Goal: Check status: Check status

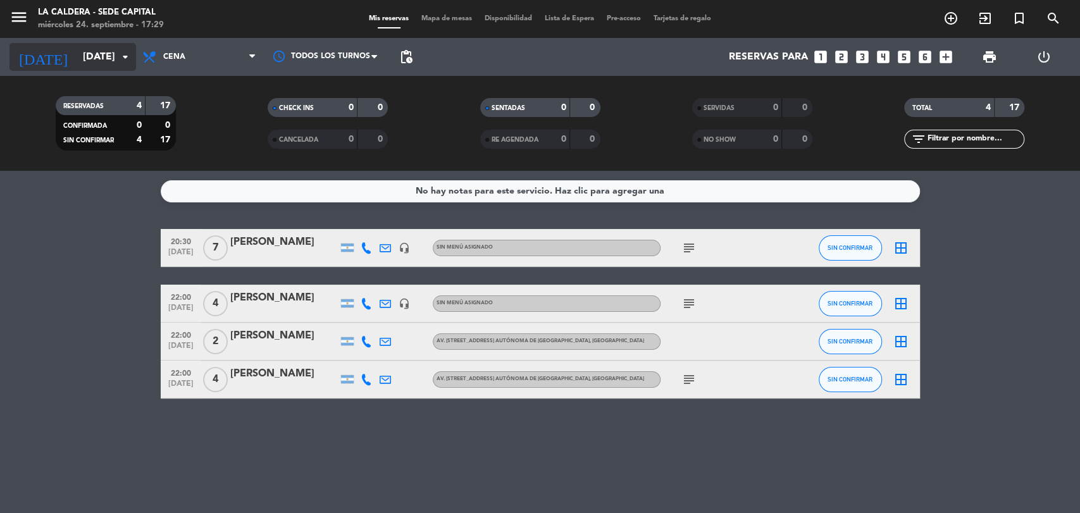
click at [97, 63] on input "[DATE]" at bounding box center [143, 57] width 133 height 25
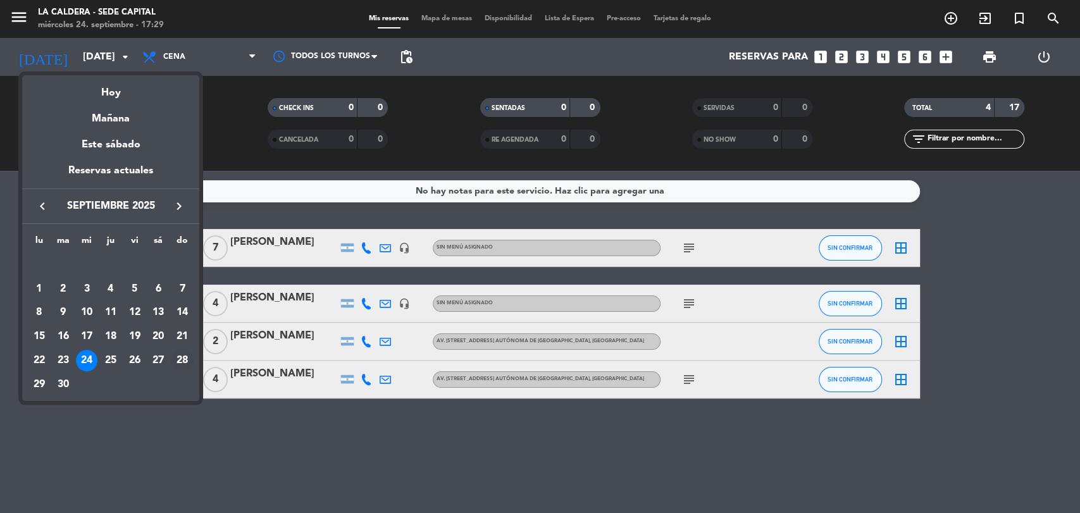
click at [184, 363] on div "28" at bounding box center [182, 361] width 22 height 22
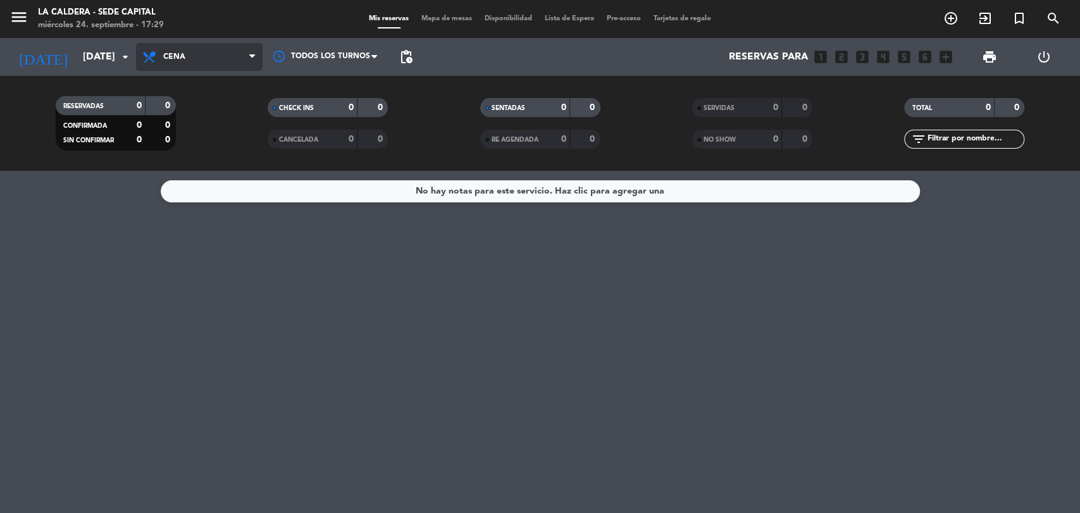
click at [225, 60] on span "Cena" at bounding box center [199, 57] width 127 height 28
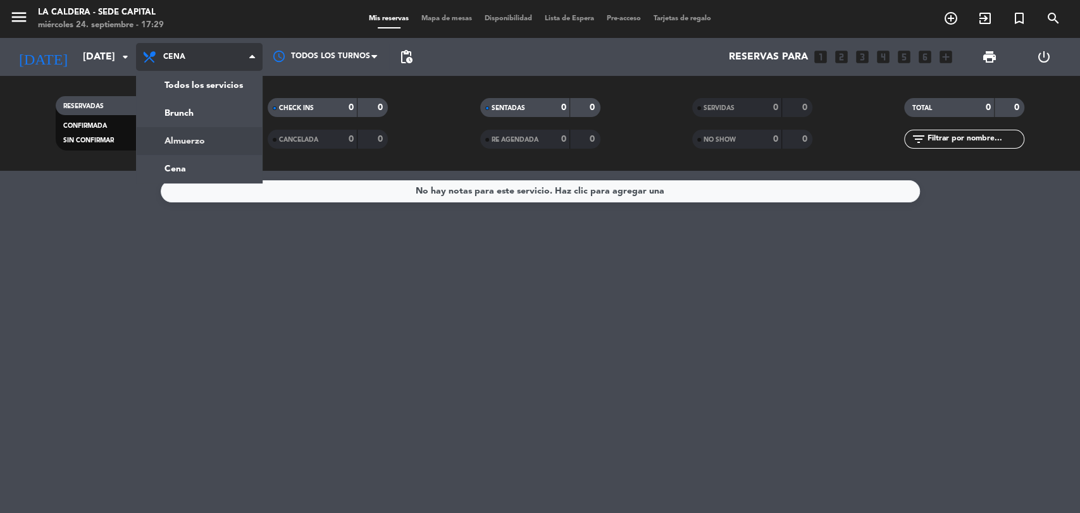
click at [213, 142] on div "menu La Caldera - Sede Capital [DATE] 24. septiembre - 17:29 Mis reservas Mapa …" at bounding box center [540, 85] width 1080 height 171
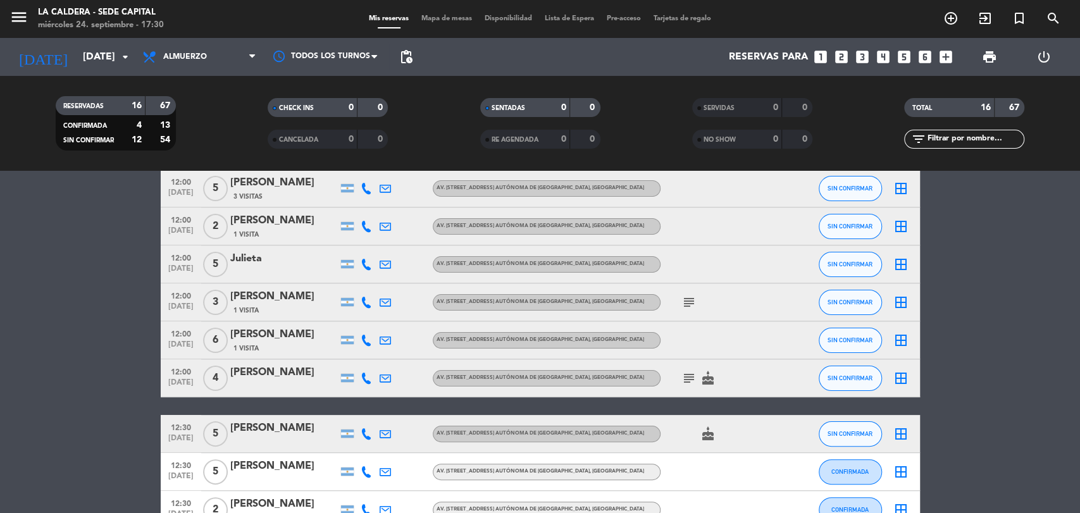
scroll to position [53, 0]
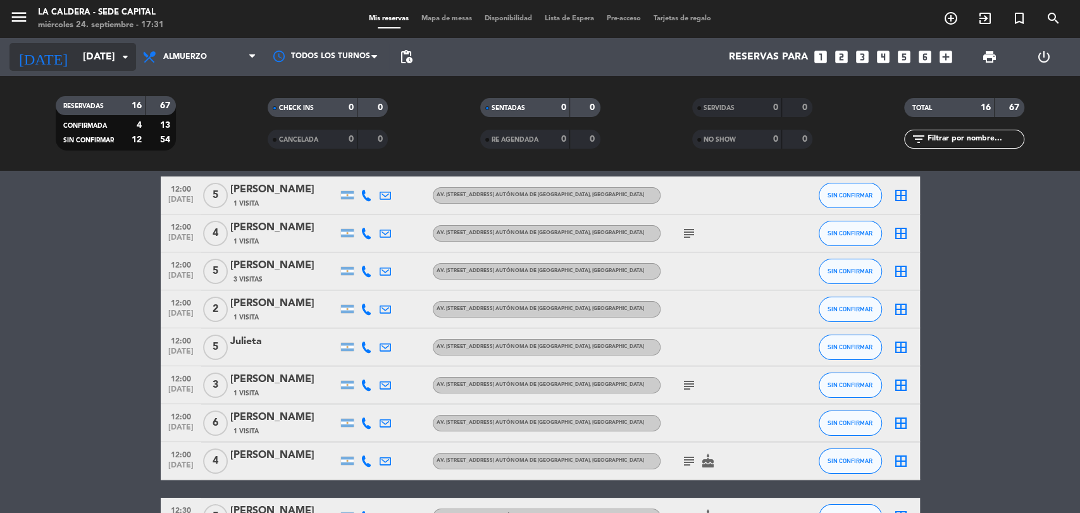
click at [101, 54] on input "[DATE]" at bounding box center [143, 57] width 133 height 25
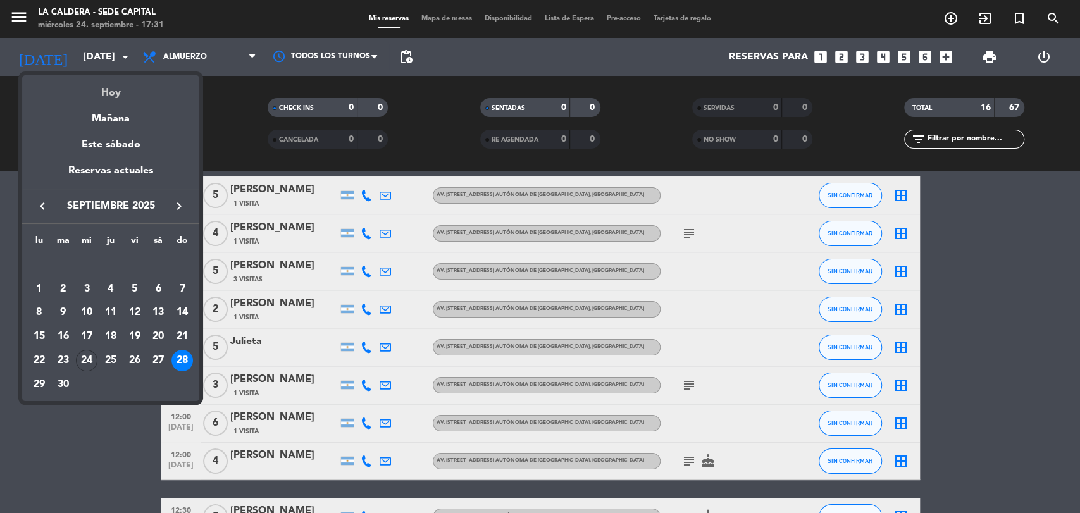
click at [128, 86] on div "Hoy" at bounding box center [110, 88] width 177 height 26
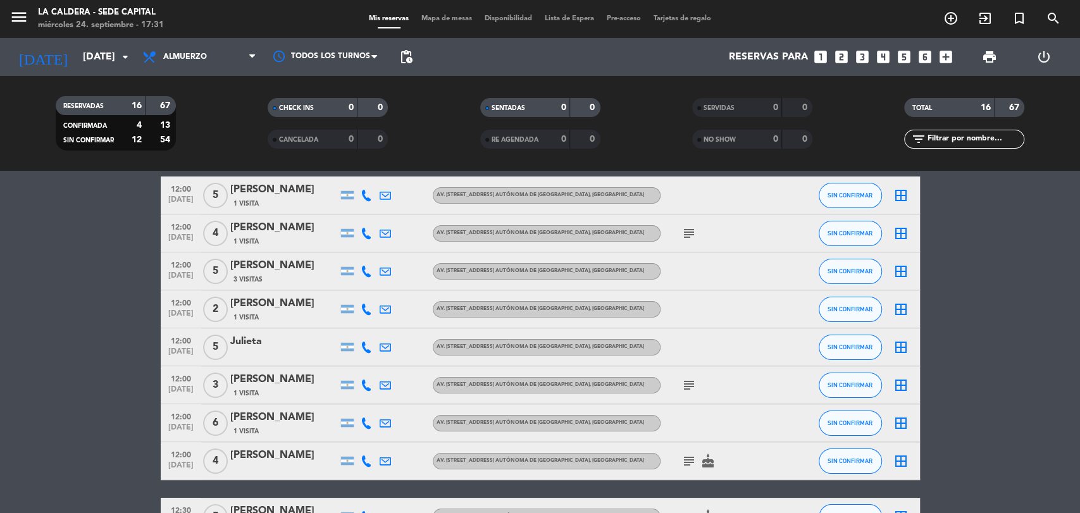
type input "[DATE]"
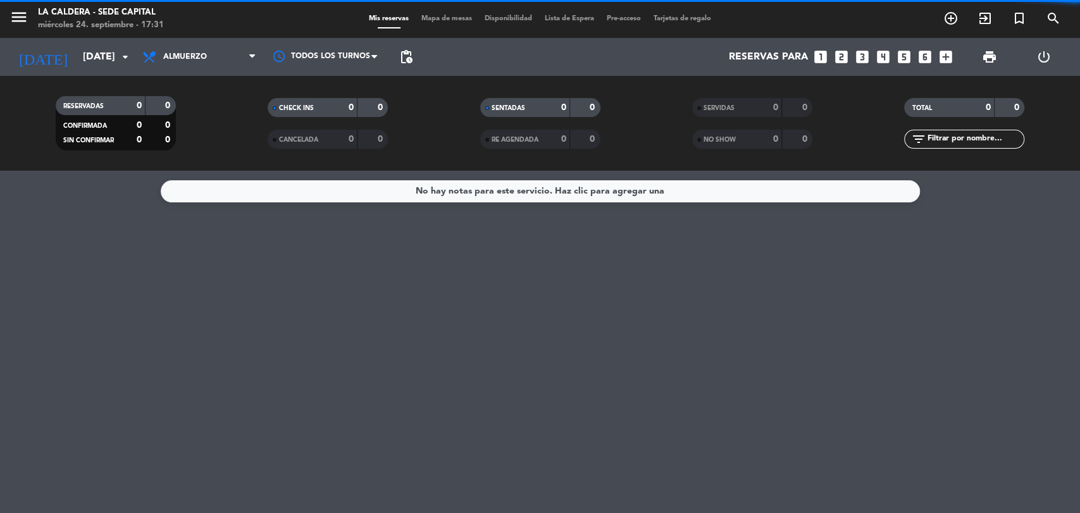
scroll to position [0, 0]
click at [233, 63] on span "Almuerzo" at bounding box center [199, 57] width 127 height 28
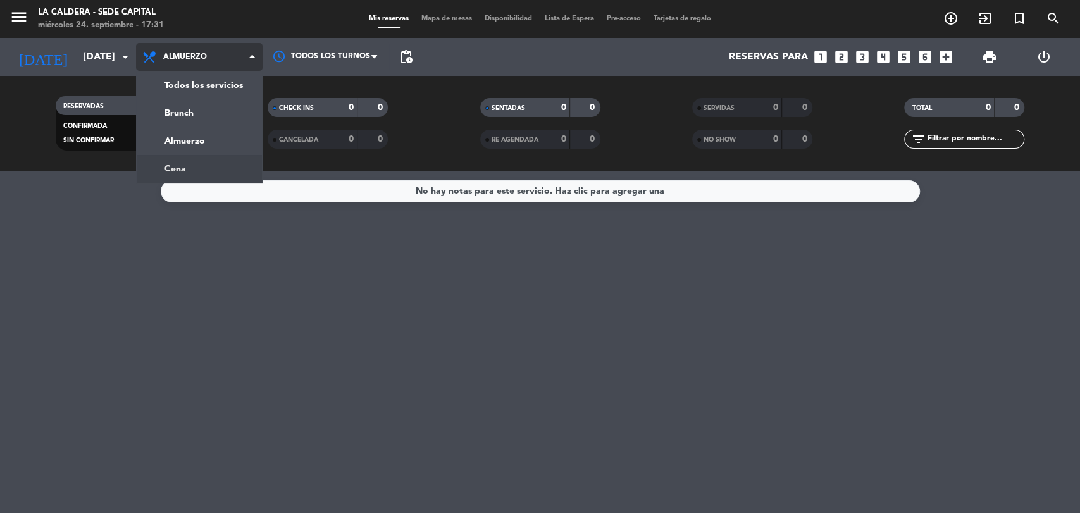
click at [223, 168] on div "menu La Caldera - Sede Capital [DATE] 24. septiembre - 17:31 Mis reservas Mapa …" at bounding box center [540, 85] width 1080 height 171
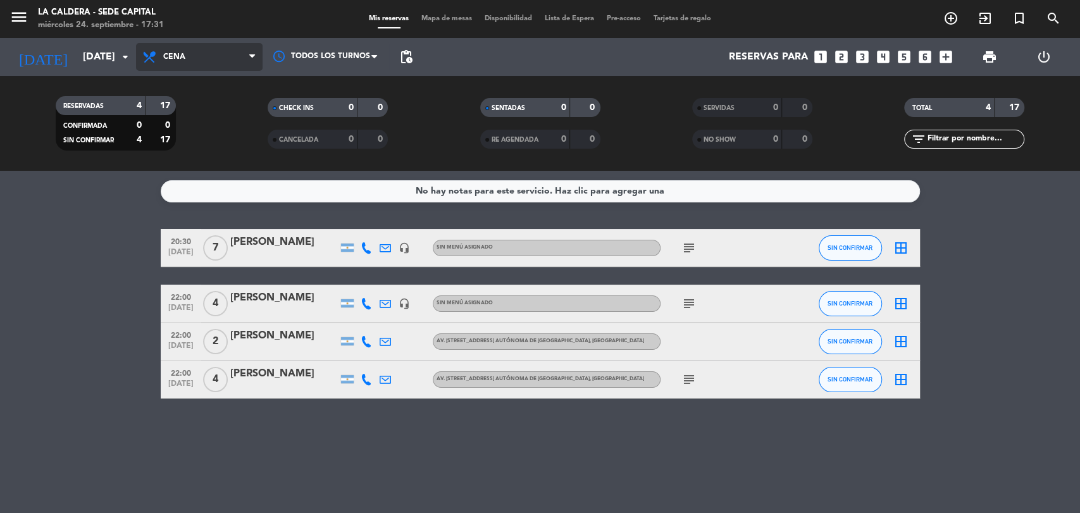
click at [177, 62] on span "Cena" at bounding box center [199, 57] width 127 height 28
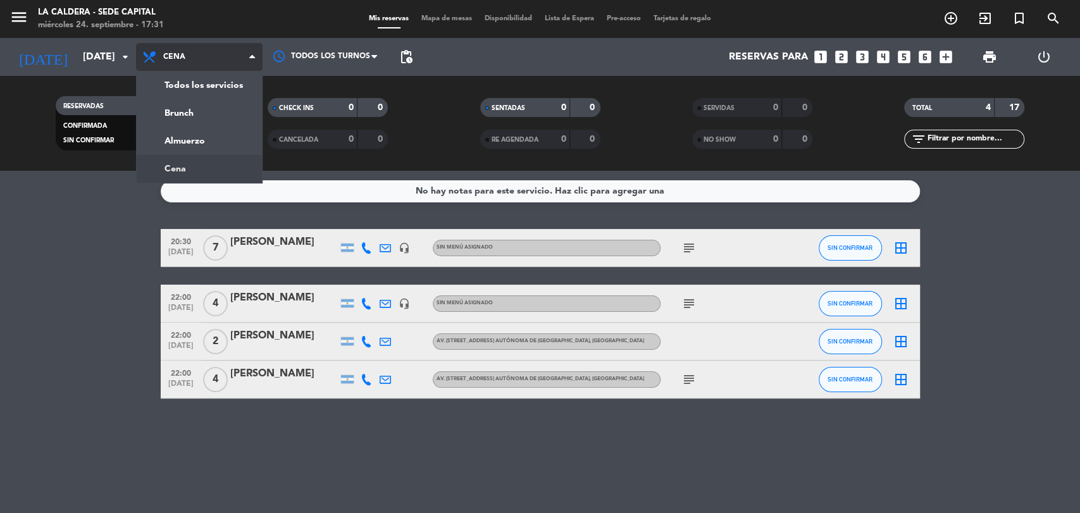
click at [196, 173] on ng-component "menu La Caldera - Sede Capital [DATE] 24. septiembre - 17:31 Mis reservas Mapa …" at bounding box center [540, 256] width 1080 height 513
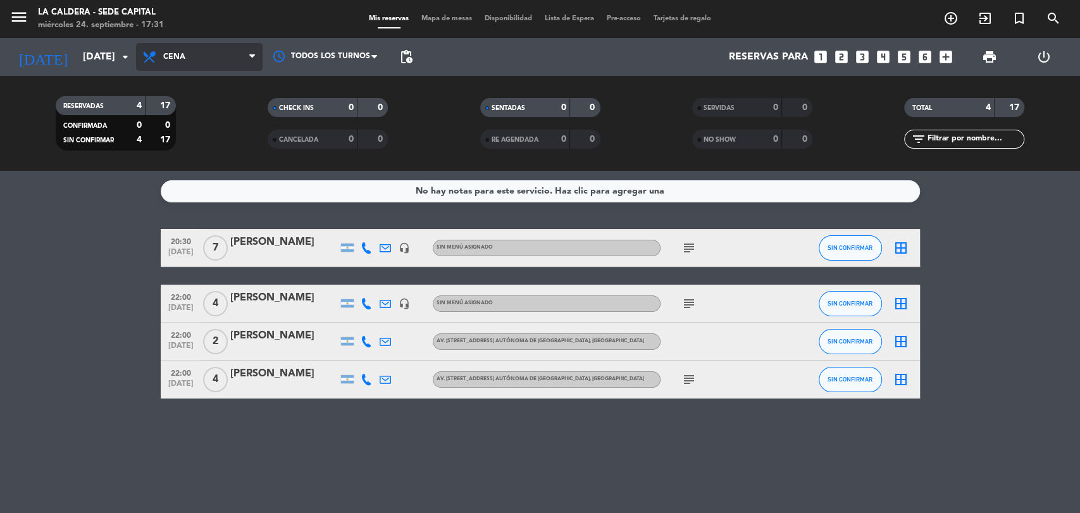
click at [193, 58] on span "Cena" at bounding box center [199, 57] width 127 height 28
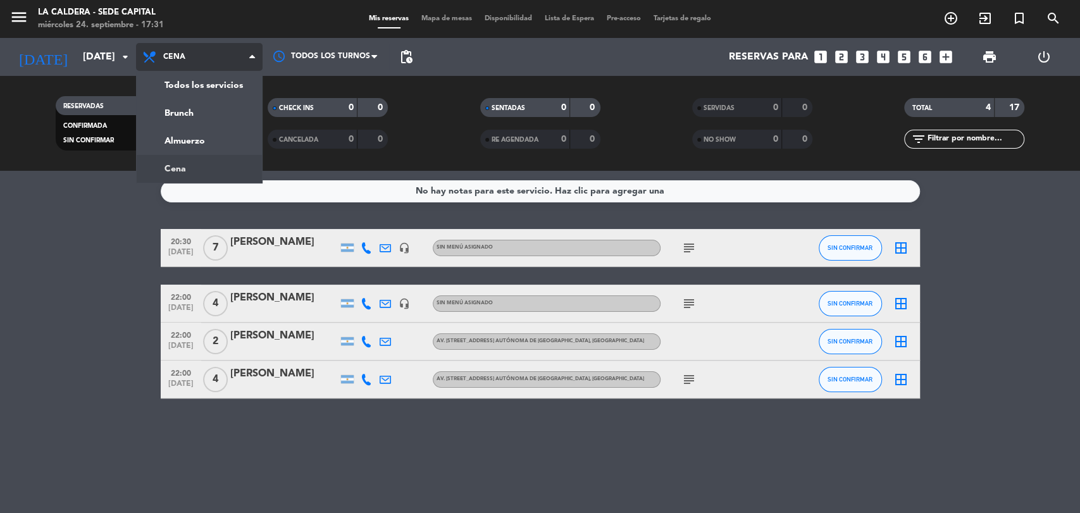
click at [189, 161] on div "menu La Caldera - Sede Capital [DATE] 24. septiembre - 17:31 Mis reservas Mapa …" at bounding box center [540, 85] width 1080 height 171
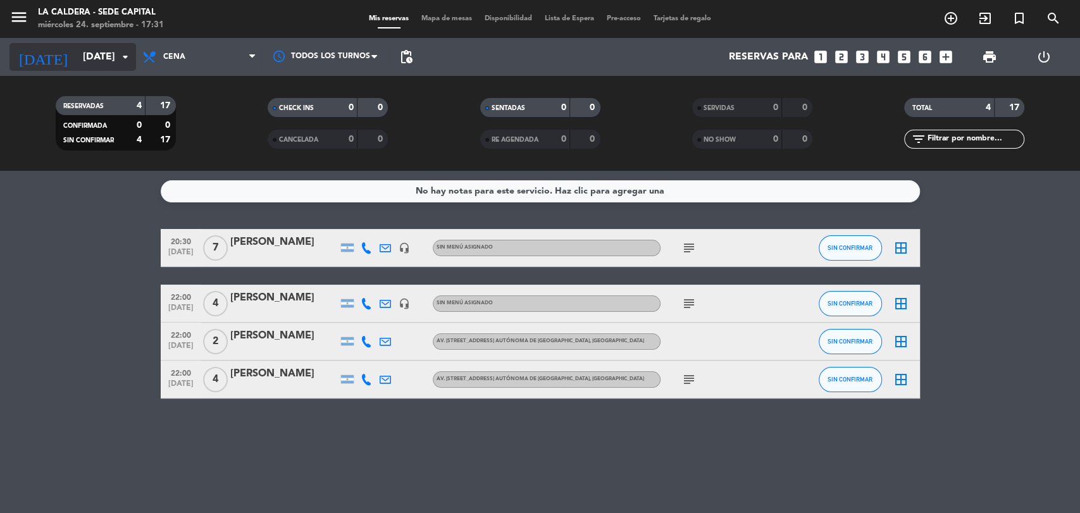
click at [116, 63] on input "[DATE]" at bounding box center [143, 57] width 133 height 25
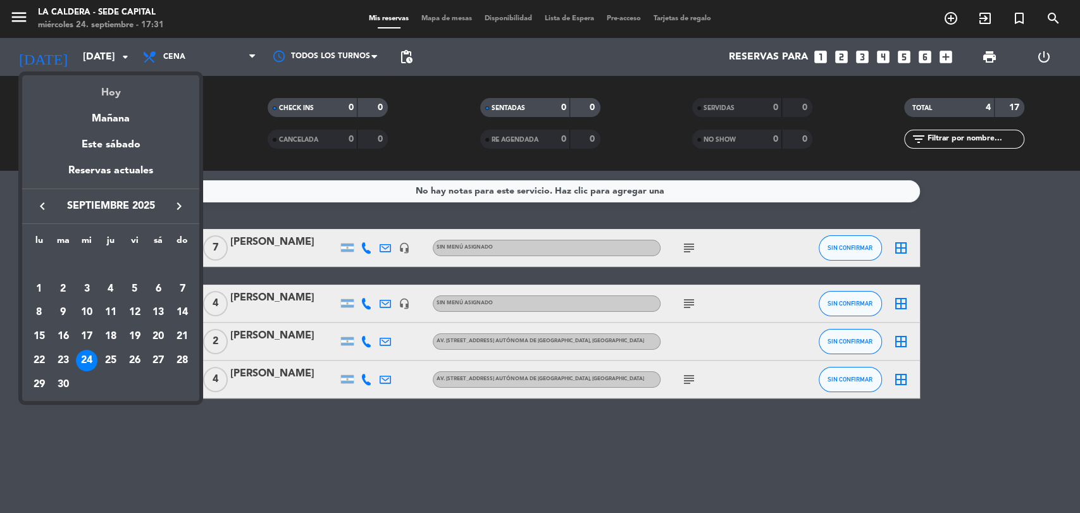
click at [118, 84] on div "Hoy" at bounding box center [110, 88] width 177 height 26
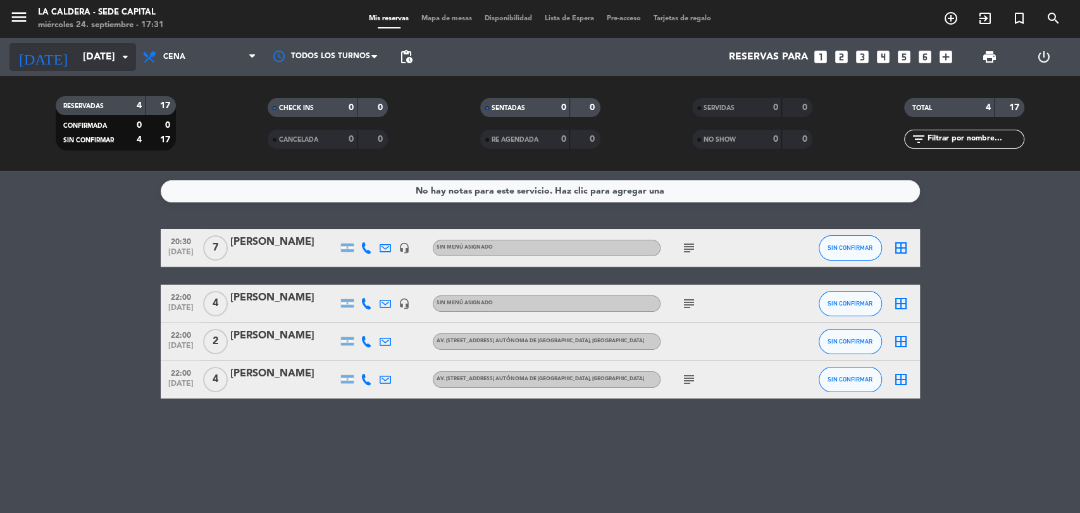
click at [125, 58] on icon "arrow_drop_down" at bounding box center [125, 56] width 15 height 15
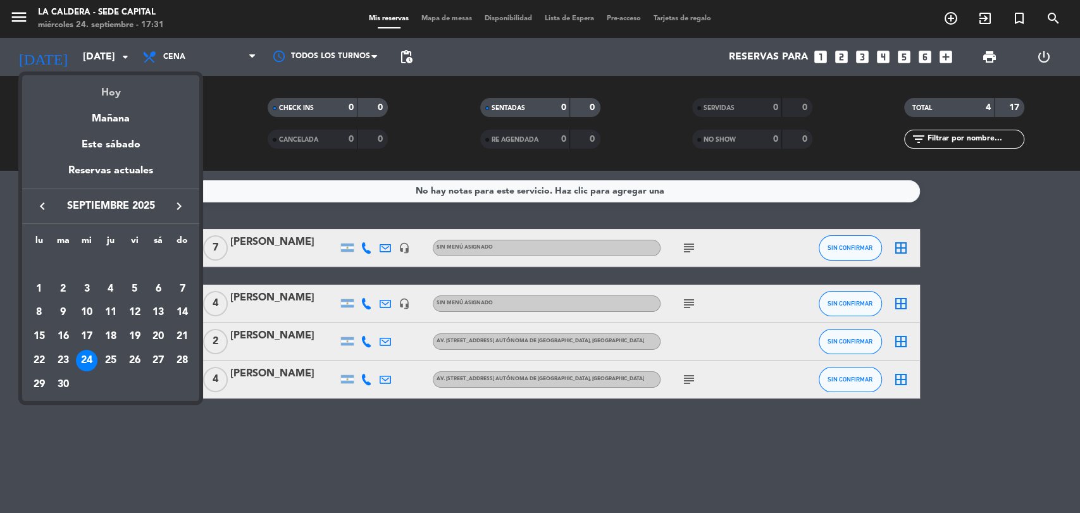
click at [121, 99] on div "Hoy" at bounding box center [110, 88] width 177 height 26
